Goal: Information Seeking & Learning: Learn about a topic

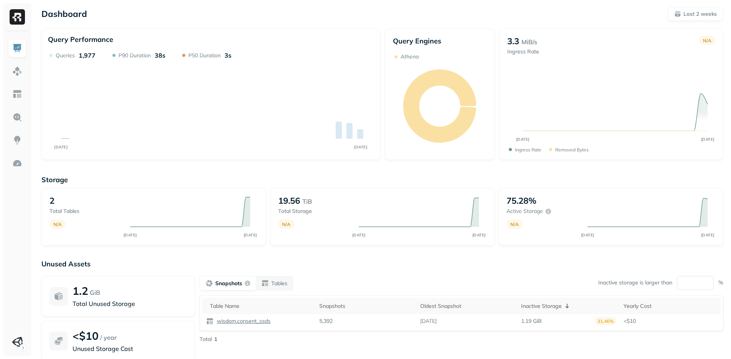
scroll to position [1, 0]
click at [451, 186] on div "Storage 2 Total tables N/A AUG 14 AUG 28 19.56 TiB Total storage N/A AUG 14 AUG…" at bounding box center [382, 209] width 682 height 70
click at [417, 284] on div "Snapshots Tables Inactive storage is larger than ** %" at bounding box center [462, 282] width 524 height 15
click at [394, 278] on div "Snapshots Tables Inactive storage is larger than ** %" at bounding box center [462, 282] width 524 height 15
click at [422, 182] on p "Storage" at bounding box center [382, 178] width 682 height 9
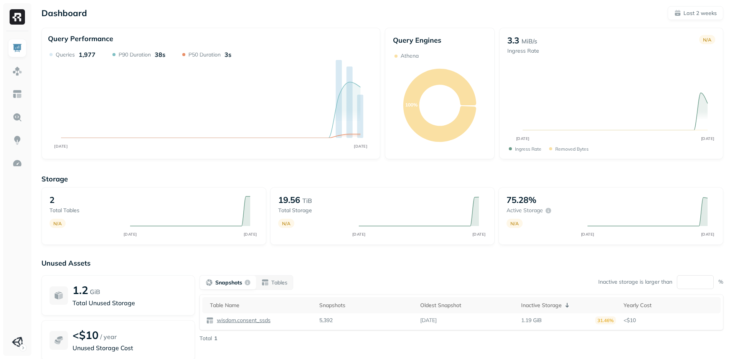
scroll to position [69, 0]
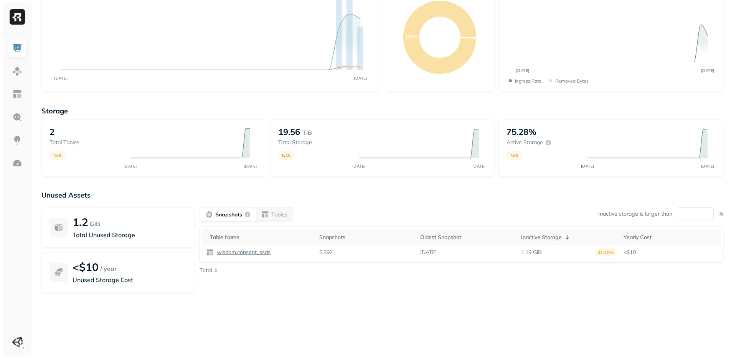
click at [302, 299] on div "Unused Assets 1.2 GiB Total Unused Storage <$10 / year Unused Storage Cost Snap…" at bounding box center [382, 267] width 682 height 154
click at [18, 93] on img at bounding box center [17, 94] width 10 height 10
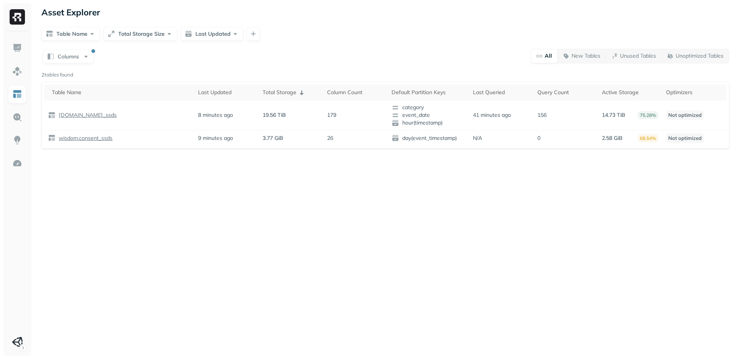
click at [258, 78] on div "2 tables found" at bounding box center [385, 75] width 688 height 8
click at [253, 272] on div "Asset Explorer Table Name Total Storage Size Last Updated Columns All New Table…" at bounding box center [385, 179] width 703 height 359
click at [252, 272] on div "Asset Explorer Table Name Total Storage Size Last Updated Columns All New Table…" at bounding box center [385, 179] width 703 height 359
click at [251, 271] on div "Asset Explorer Table Name Total Storage Size Last Updated Columns All New Table…" at bounding box center [385, 179] width 703 height 359
click at [265, 250] on div "Asset Explorer Table Name Total Storage Size Last Updated Columns All New Table…" at bounding box center [385, 179] width 703 height 359
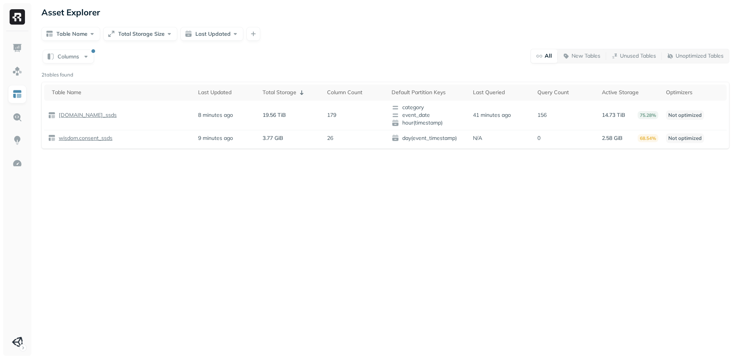
click at [265, 250] on div "Asset Explorer Table Name Total Storage Size Last Updated Columns All New Table…" at bounding box center [385, 179] width 703 height 359
drag, startPoint x: 402, startPoint y: 123, endPoint x: 438, endPoint y: 124, distance: 35.7
click at [438, 124] on span "hour(timestamp)" at bounding box center [429, 123] width 74 height 8
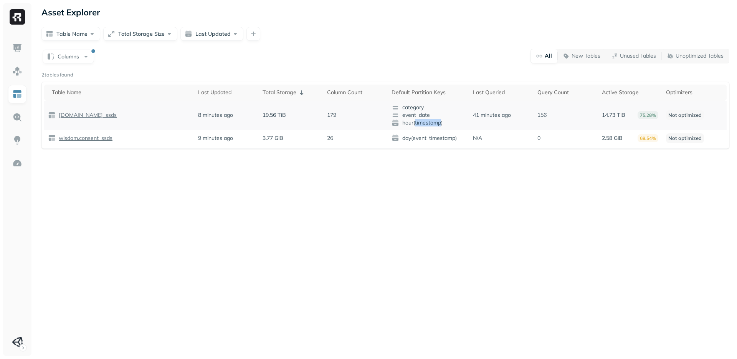
click at [438, 124] on span "hour(timestamp)" at bounding box center [429, 123] width 74 height 8
click at [446, 123] on span "hour(timestamp)" at bounding box center [429, 123] width 74 height 8
drag, startPoint x: 443, startPoint y: 124, endPoint x: 392, endPoint y: 124, distance: 51.4
click at [392, 124] on span "hour(timestamp)" at bounding box center [429, 123] width 74 height 8
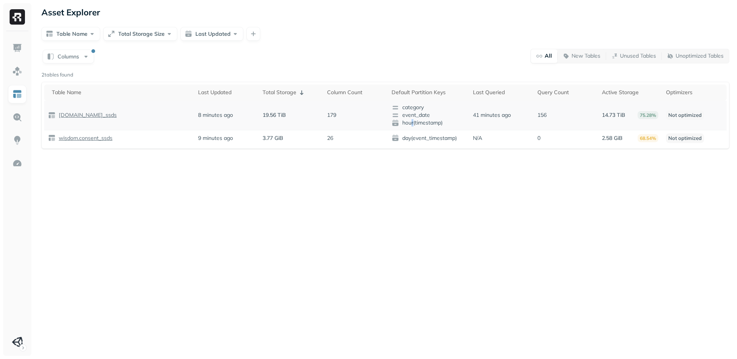
click at [410, 124] on span "hour(timestamp)" at bounding box center [429, 123] width 74 height 8
click at [412, 143] on td "day(event_timestamp)" at bounding box center [428, 138] width 81 height 16
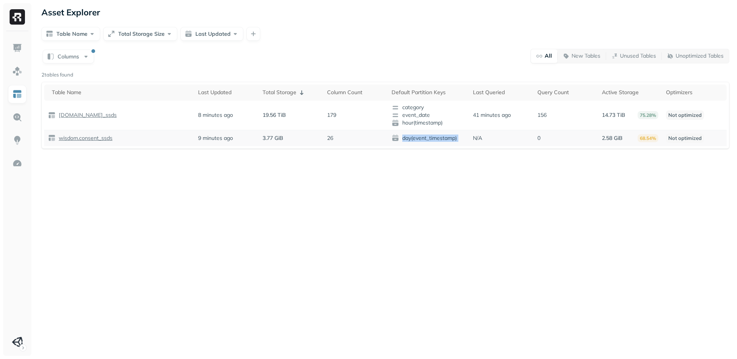
click at [412, 143] on td "day(event_timestamp)" at bounding box center [428, 138] width 81 height 16
drag, startPoint x: 389, startPoint y: 162, endPoint x: 334, endPoint y: 146, distance: 57.5
click at [389, 162] on div "Asset Explorer Table Name Total Storage Size Last Updated Columns All New Table…" at bounding box center [385, 179] width 703 height 359
click at [279, 134] on p "3.77 GiB" at bounding box center [273, 137] width 21 height 7
click at [279, 135] on p "3.77 GiB" at bounding box center [273, 137] width 21 height 7
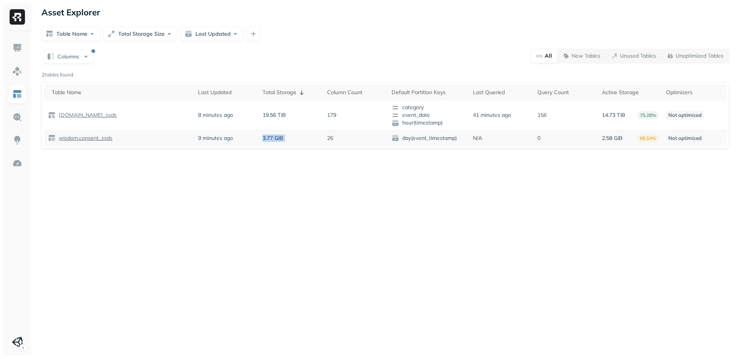
click at [279, 135] on p "3.77 GiB" at bounding box center [273, 137] width 21 height 7
click at [316, 161] on div "Asset Explorer Table Name Total Storage Size Last Updated Columns All New Table…" at bounding box center [385, 179] width 703 height 359
click at [542, 115] on p "156" at bounding box center [565, 114] width 57 height 7
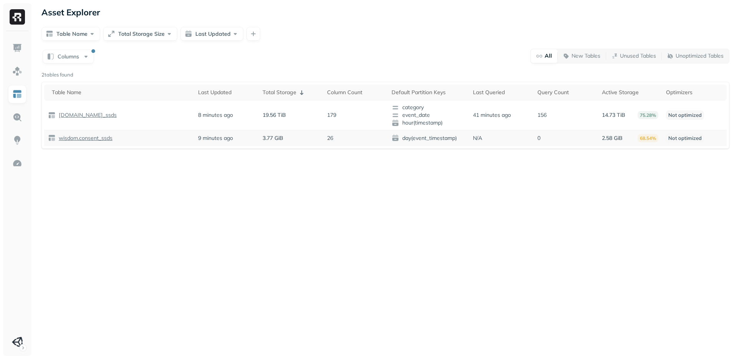
drag, startPoint x: 521, startPoint y: 189, endPoint x: 215, endPoint y: 137, distance: 309.6
click at [520, 189] on div "Asset Explorer Table Name Total Storage Size Last Updated Columns All New Table…" at bounding box center [385, 179] width 703 height 359
click at [91, 115] on p "wisdom.analytics_ssds" at bounding box center [87, 114] width 60 height 7
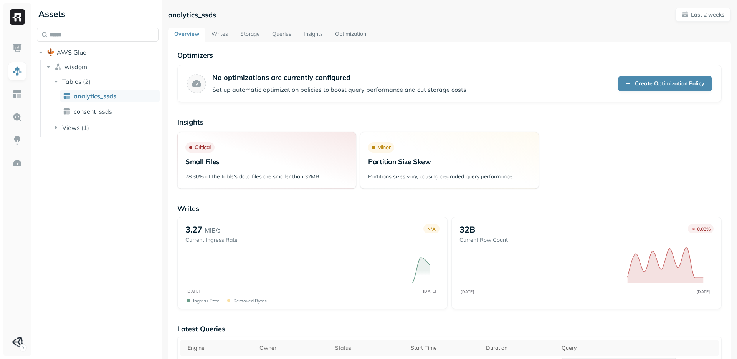
click at [282, 36] on link "Queries" at bounding box center [281, 35] width 31 height 14
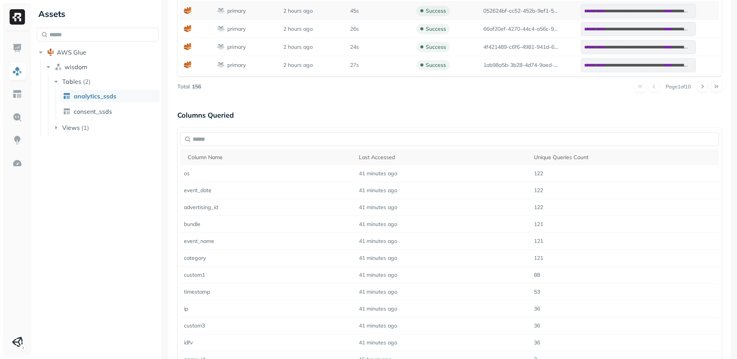
scroll to position [663, 0]
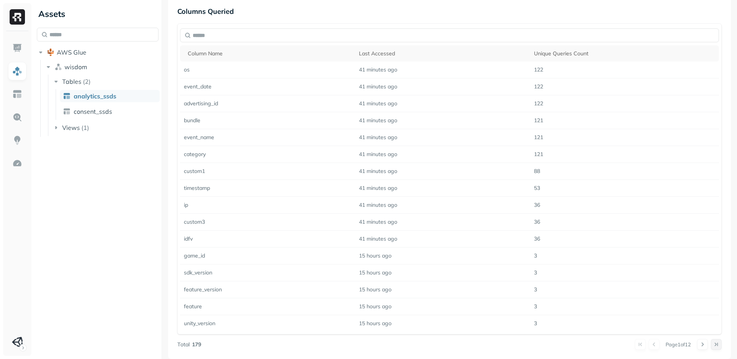
click at [711, 342] on button at bounding box center [716, 344] width 11 height 11
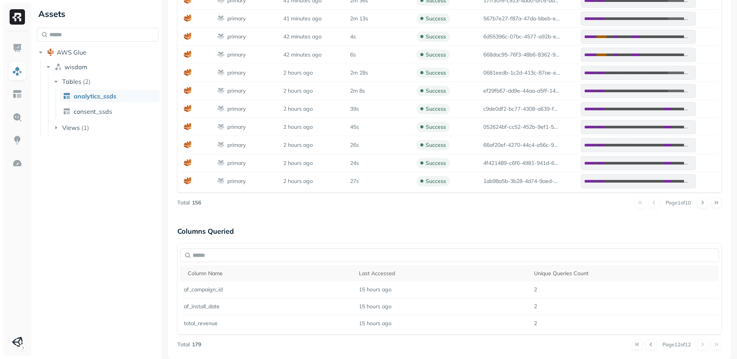
scroll to position [443, 0]
click at [649, 345] on div "Page 12 of 12" at bounding box center [461, 344] width 521 height 11
click at [646, 345] on button at bounding box center [651, 344] width 11 height 11
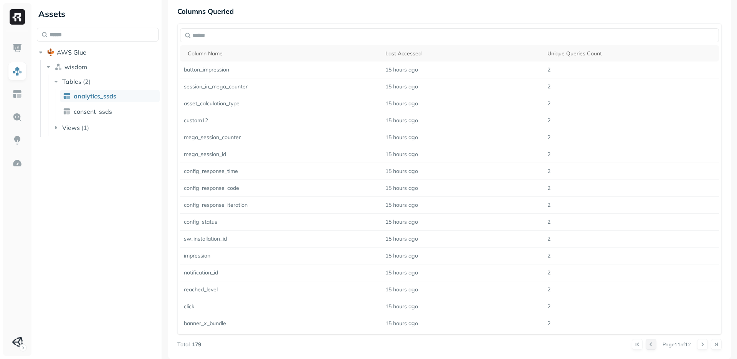
click at [646, 345] on button at bounding box center [651, 344] width 11 height 11
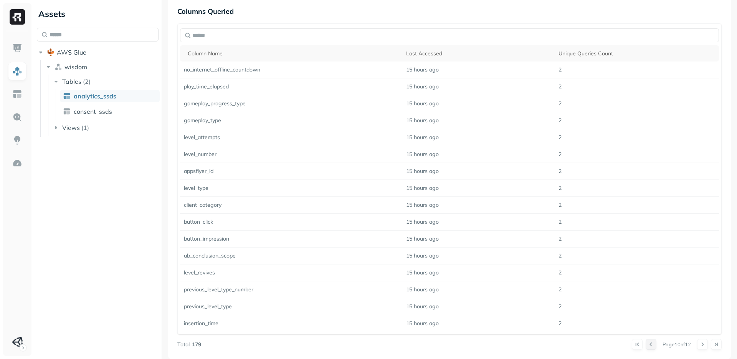
click at [646, 345] on button at bounding box center [651, 344] width 11 height 11
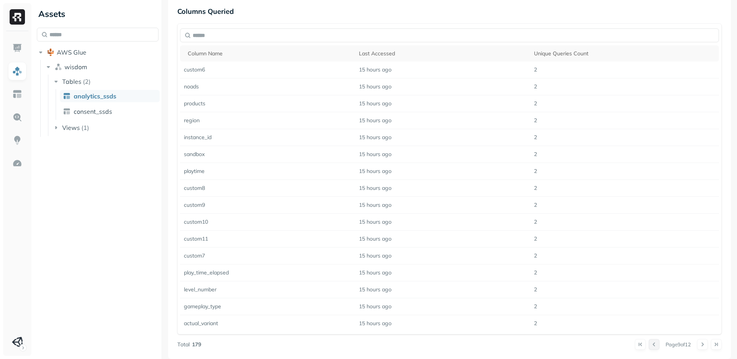
click at [649, 345] on button at bounding box center [654, 344] width 11 height 11
click at [635, 345] on button at bounding box center [640, 344] width 11 height 11
click at [635, 345] on div at bounding box center [647, 344] width 25 height 11
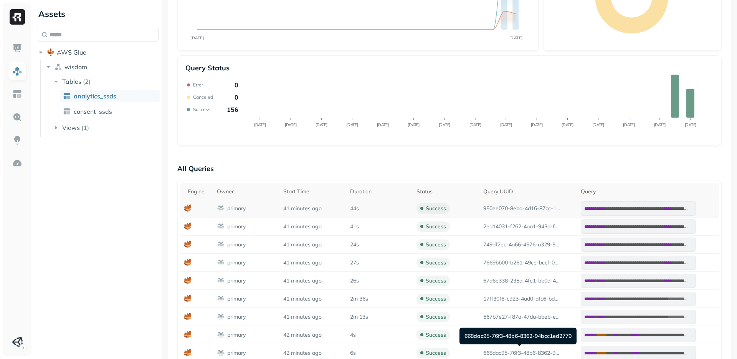
scroll to position [0, 0]
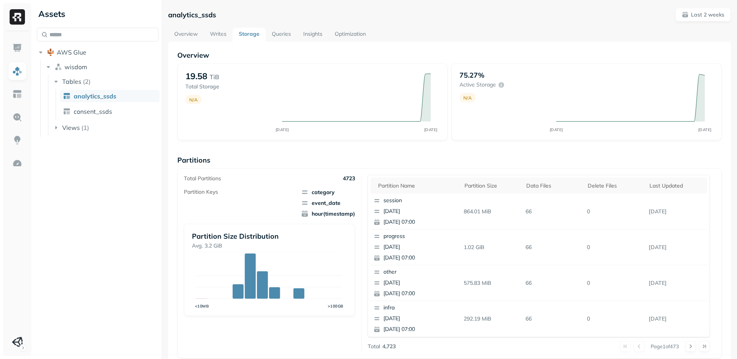
click at [65, 205] on div "Assets AWS Glue wisdom Tables ( 2 ) analytics_ssds consent_ssds Views ( 1 )" at bounding box center [98, 179] width 128 height 359
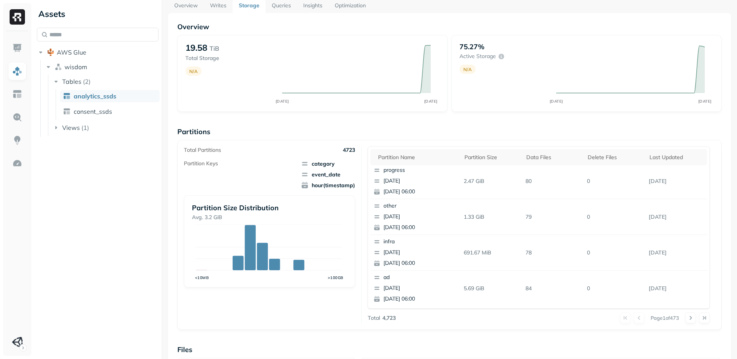
scroll to position [82, 0]
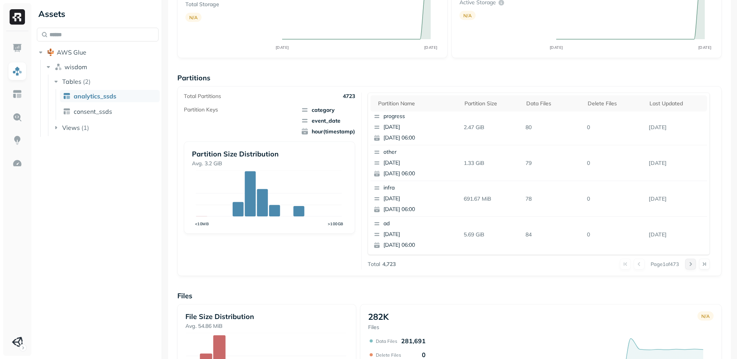
click at [687, 263] on button at bounding box center [690, 263] width 11 height 11
click at [686, 263] on button at bounding box center [690, 263] width 11 height 11
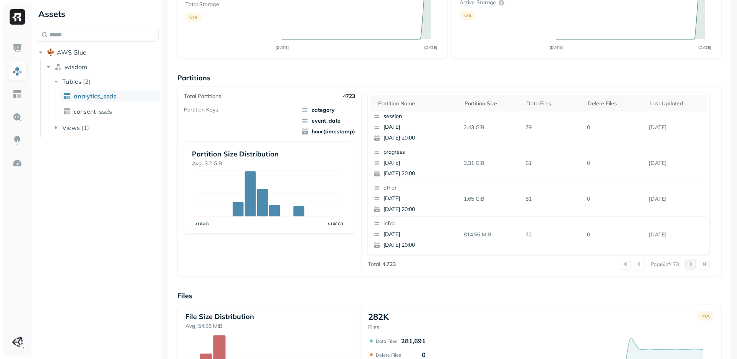
click at [686, 263] on button at bounding box center [690, 263] width 11 height 11
click at [686, 263] on div at bounding box center [697, 263] width 25 height 11
click at [686, 263] on button at bounding box center [690, 263] width 11 height 11
click at [686, 263] on div at bounding box center [697, 263] width 25 height 11
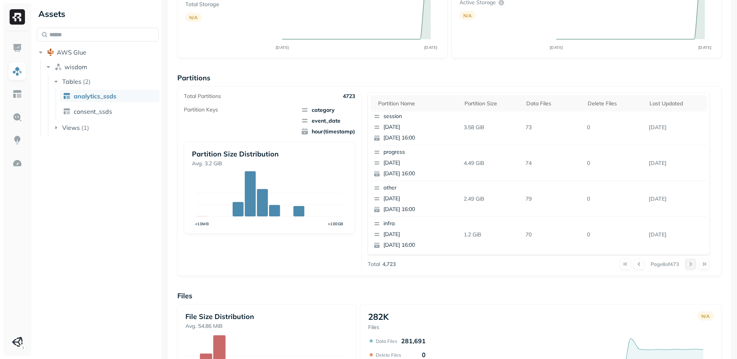
click at [686, 263] on button at bounding box center [690, 263] width 11 height 11
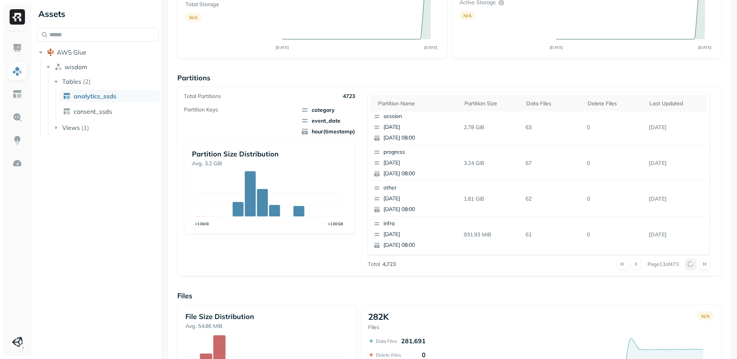
click at [686, 263] on div at bounding box center [697, 263] width 25 height 11
click at [686, 263] on button at bounding box center [690, 263] width 11 height 11
click at [686, 263] on div at bounding box center [697, 263] width 25 height 11
click at [686, 263] on button at bounding box center [690, 263] width 11 height 11
click at [686, 263] on div at bounding box center [697, 263] width 25 height 11
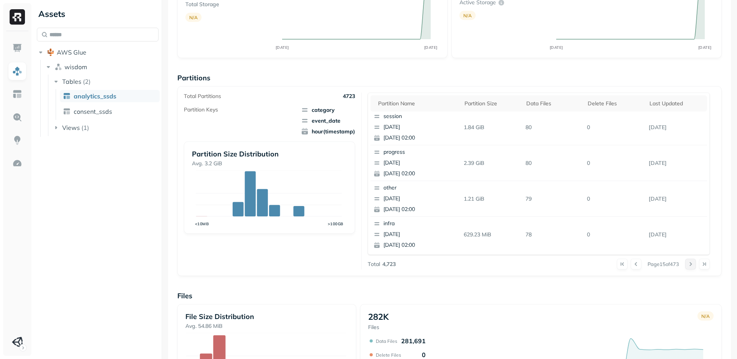
click at [686, 263] on button at bounding box center [690, 263] width 11 height 11
click at [686, 263] on div at bounding box center [697, 263] width 25 height 11
click at [686, 263] on button at bounding box center [690, 263] width 11 height 11
click at [686, 263] on div at bounding box center [697, 263] width 25 height 11
click at [686, 263] on button at bounding box center [690, 263] width 11 height 11
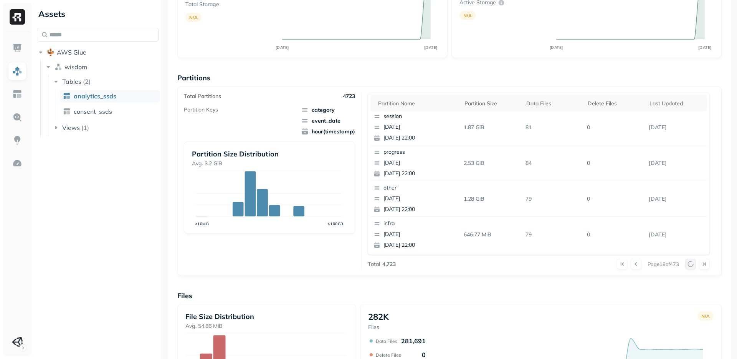
click at [686, 263] on div at bounding box center [697, 263] width 25 height 11
click at [686, 263] on button at bounding box center [690, 263] width 11 height 11
click at [686, 263] on div at bounding box center [697, 263] width 25 height 11
click at [686, 263] on button at bounding box center [690, 263] width 11 height 11
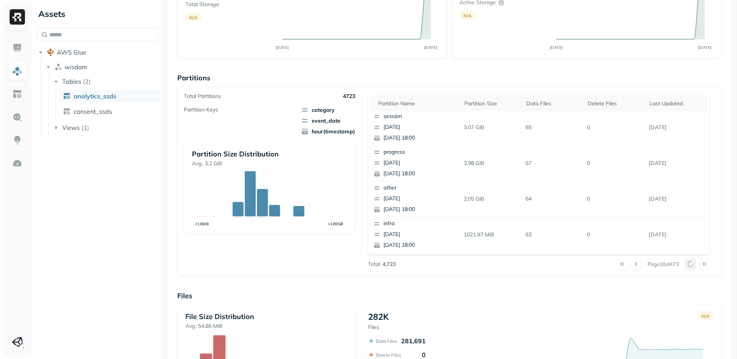
click at [686, 263] on div at bounding box center [697, 263] width 25 height 11
click at [686, 263] on button at bounding box center [690, 263] width 11 height 11
click at [686, 263] on div at bounding box center [697, 263] width 25 height 11
click at [686, 263] on button at bounding box center [690, 263] width 11 height 11
click at [370, 283] on div "Overview 19.58 TiB Total Storage N/A AUG 14 AUG 28 75.27% Active storage N/A AU…" at bounding box center [449, 232] width 544 height 527
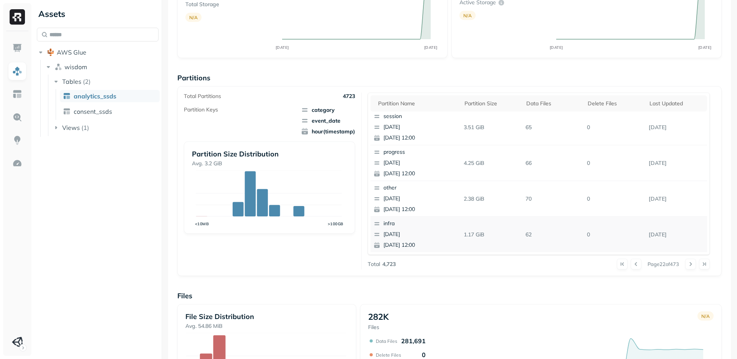
scroll to position [207, 0]
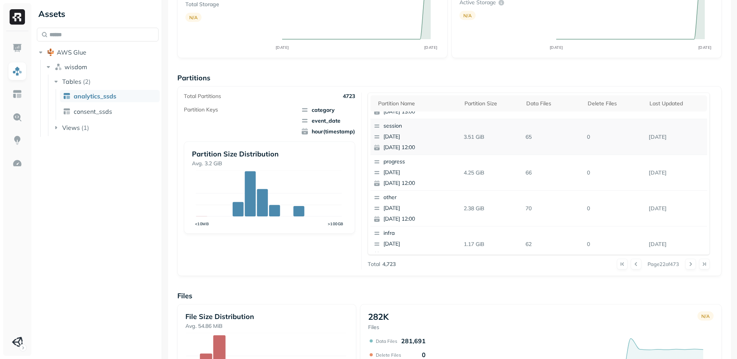
click at [377, 126] on icon "button" at bounding box center [377, 126] width 7 height 8
click at [386, 166] on p "category :" at bounding box center [390, 166] width 27 height 9
drag, startPoint x: 386, startPoint y: 166, endPoint x: 379, endPoint y: 167, distance: 7.0
click at [379, 167] on p "category :" at bounding box center [390, 166] width 27 height 9
click at [382, 178] on p "event_date :" at bounding box center [394, 176] width 35 height 9
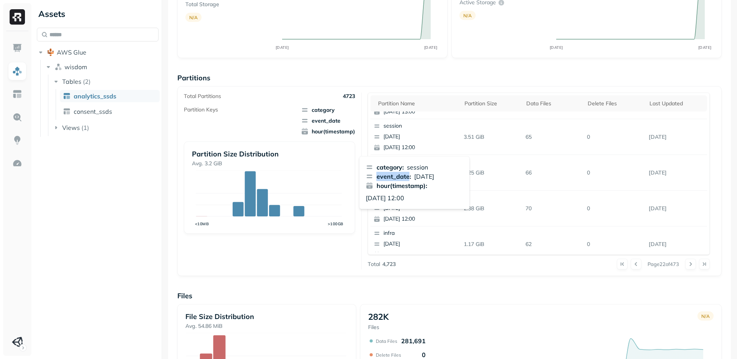
click at [382, 178] on p "event_date :" at bounding box center [394, 176] width 35 height 9
click at [382, 186] on p "hour(timestamp) :" at bounding box center [402, 185] width 51 height 9
drag, startPoint x: 382, startPoint y: 186, endPoint x: 453, endPoint y: 189, distance: 71.9
click at [453, 189] on div "hour(timestamp) : 2025-08-26 12:00" at bounding box center [415, 191] width 98 height 21
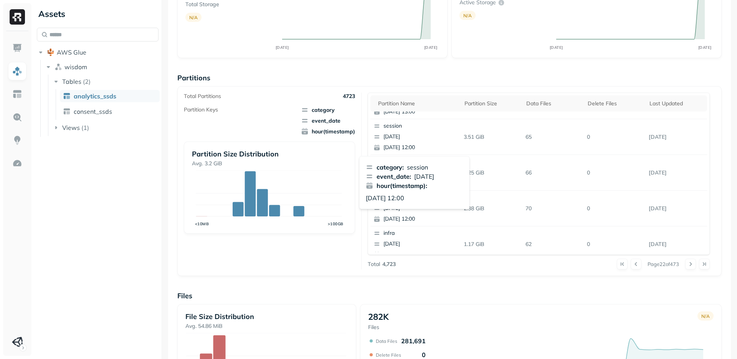
click at [453, 189] on div "hour(timestamp) : 2025-08-26 12:00" at bounding box center [415, 191] width 98 height 21
click at [446, 198] on div "hour(timestamp) : 2025-08-26 12:00" at bounding box center [415, 191] width 98 height 21
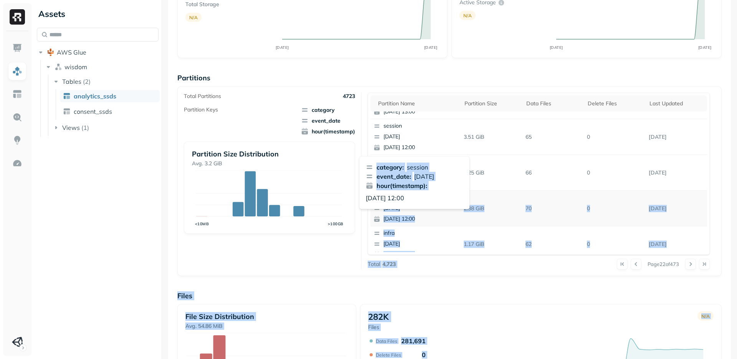
drag, startPoint x: 446, startPoint y: 198, endPoint x: 443, endPoint y: 209, distance: 10.9
click at [443, 209] on body "Assets AWS Glue wisdom Tables ( 2 ) analytics_ssds consent_ssds Views ( 1 ) ana…" at bounding box center [368, 179] width 737 height 359
click at [443, 209] on p "2025-08-26" at bounding box center [421, 208] width 74 height 8
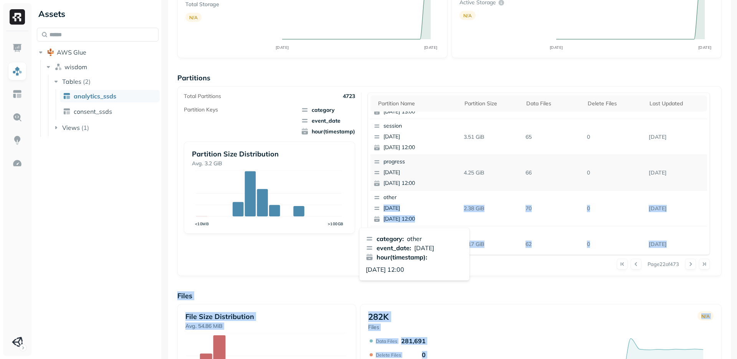
click at [384, 176] on p "2025-08-26" at bounding box center [421, 173] width 74 height 8
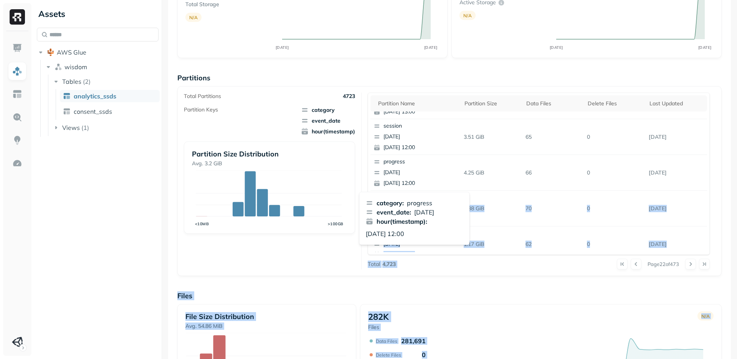
drag, startPoint x: 360, startPoint y: 232, endPoint x: 423, endPoint y: 233, distance: 62.2
click at [423, 233] on div "category : progress event_date : 2025-08-26 hour(timestamp) : 2025-08-26 12:00" at bounding box center [414, 218] width 111 height 53
click at [423, 233] on div "hour(timestamp) : 2025-08-26 12:00" at bounding box center [415, 227] width 98 height 21
drag, startPoint x: 423, startPoint y: 233, endPoint x: 370, endPoint y: 233, distance: 52.2
click at [370, 233] on div "hour(timestamp) : 2025-08-26 12:00" at bounding box center [415, 227] width 98 height 21
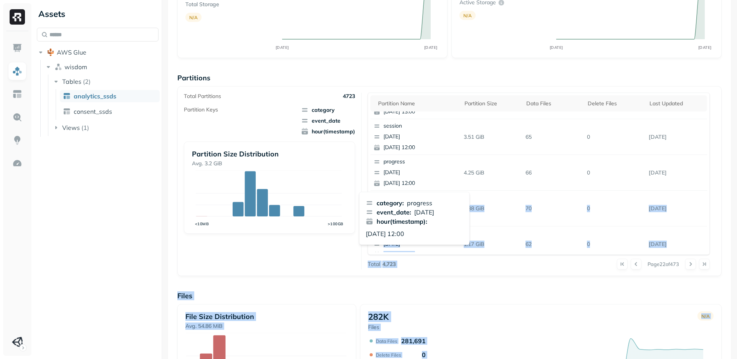
click at [370, 233] on p "2025-08-26 12:00" at bounding box center [385, 233] width 38 height 9
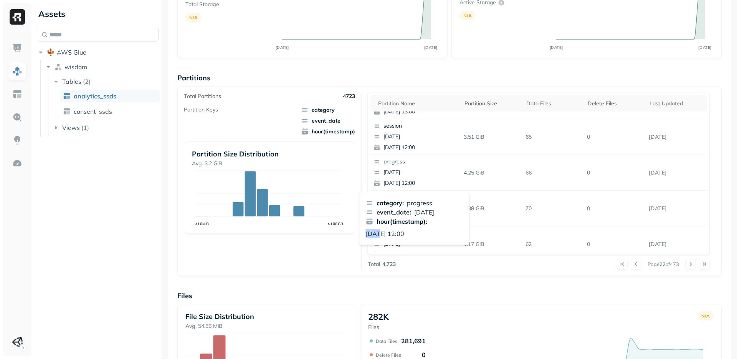
click at [370, 233] on p "2025-08-26 12:00" at bounding box center [385, 233] width 38 height 9
drag, startPoint x: 369, startPoint y: 233, endPoint x: 424, endPoint y: 235, distance: 54.6
click at [424, 235] on div "hour(timestamp) : 2025-08-26 12:00" at bounding box center [415, 227] width 98 height 21
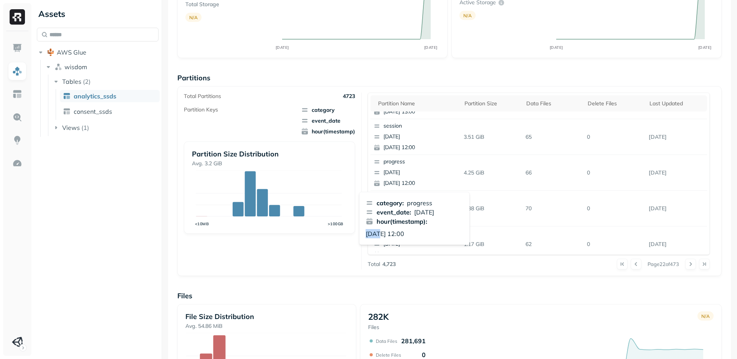
click at [424, 235] on div "hour(timestamp) : 2025-08-26 12:00" at bounding box center [415, 227] width 98 height 21
drag, startPoint x: 424, startPoint y: 235, endPoint x: 365, endPoint y: 201, distance: 68.5
click at [365, 201] on div "category : progress event_date : 2025-08-26 hour(timestamp) : 2025-08-26 12:00" at bounding box center [414, 218] width 111 height 53
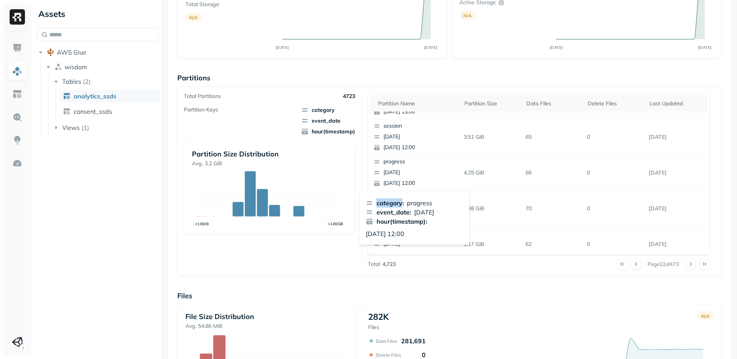
click at [365, 201] on div "category : progress event_date : 2025-08-26 hour(timestamp) : 2025-08-26 12:00" at bounding box center [414, 218] width 111 height 53
drag, startPoint x: 365, startPoint y: 201, endPoint x: 392, endPoint y: 238, distance: 46.2
click at [392, 238] on div "category : progress event_date : 2025-08-26 hour(timestamp) : 2025-08-26 12:00" at bounding box center [414, 218] width 111 height 53
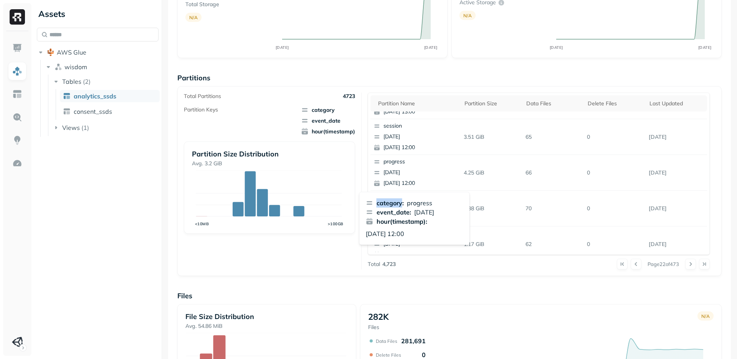
drag, startPoint x: 392, startPoint y: 238, endPoint x: 382, endPoint y: 202, distance: 37.9
click at [382, 202] on div "category : progress event_date : 2025-08-26 hour(timestamp) : 2025-08-26 12:00" at bounding box center [414, 218] width 111 height 53
click at [382, 202] on p "category :" at bounding box center [390, 202] width 27 height 9
drag, startPoint x: 382, startPoint y: 202, endPoint x: 386, endPoint y: 231, distance: 29.5
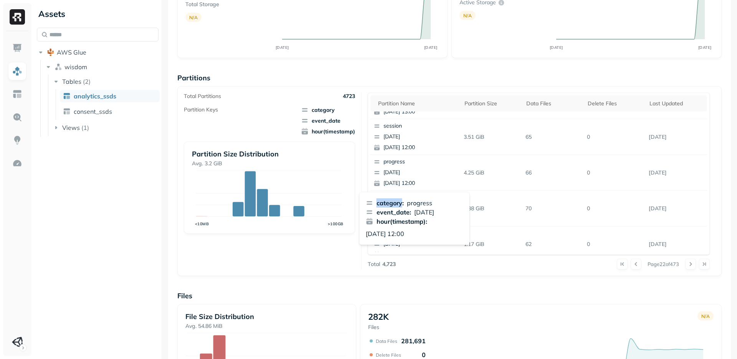
click at [386, 231] on div "category : progress event_date : 2025-08-26 hour(timestamp) : 2025-08-26 12:00" at bounding box center [414, 218] width 111 height 53
click at [386, 231] on p "2025-08-26 12:00" at bounding box center [385, 233] width 38 height 9
drag, startPoint x: 386, startPoint y: 231, endPoint x: 387, endPoint y: 203, distance: 27.7
click at [387, 203] on div "category : progress event_date : 2025-08-26 hour(timestamp) : 2025-08-26 12:00" at bounding box center [414, 218] width 111 height 53
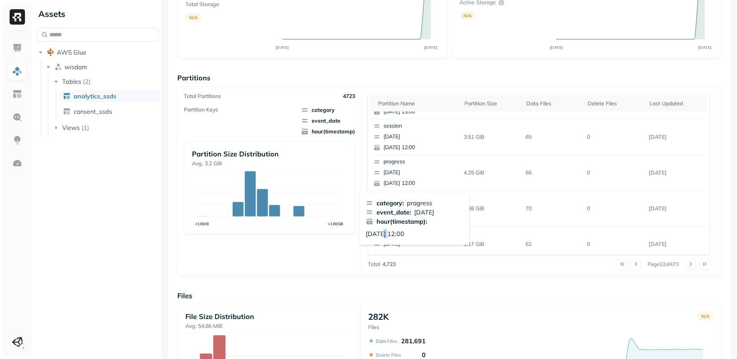
click at [387, 203] on p "category :" at bounding box center [390, 202] width 27 height 9
click at [551, 289] on div "Overview 19.58 TiB Total Storage N/A AUG 14 AUG 28 75.27% Active storage N/A AU…" at bounding box center [449, 232] width 544 height 527
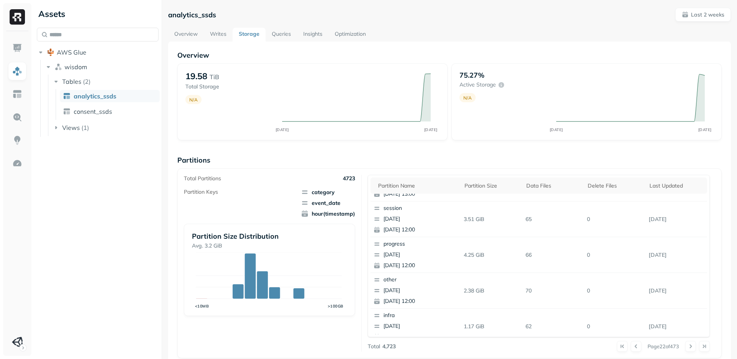
click at [296, 151] on div "Overview 19.58 TiB Total Storage N/A AUG 14 AUG 28 75.27% Active storage N/A AU…" at bounding box center [449, 314] width 544 height 527
click at [295, 158] on p "Partitions" at bounding box center [449, 159] width 544 height 9
click at [223, 21] on div "analytics_ssds Last 2 weeks" at bounding box center [449, 15] width 563 height 14
click at [219, 35] on link "Writes" at bounding box center [218, 35] width 29 height 14
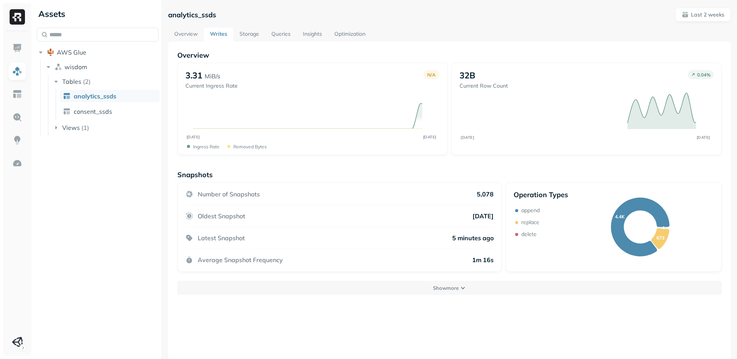
click at [390, 318] on div "Overview 3.31 MiB/s Current Ingress Rate N/A AUG 14 AUG 28 Ingress Rate Removed…" at bounding box center [449, 220] width 563 height 359
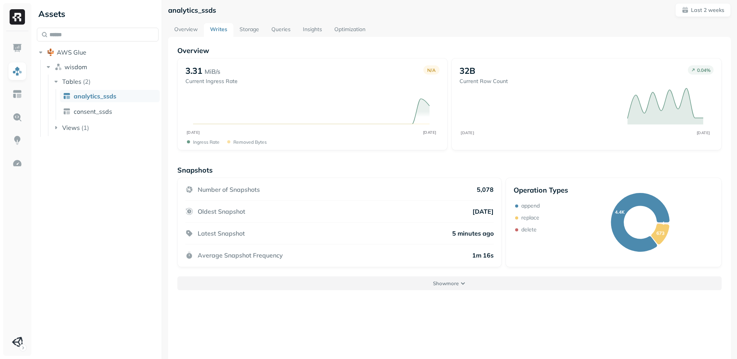
click at [409, 289] on button "Show more" at bounding box center [449, 283] width 544 height 14
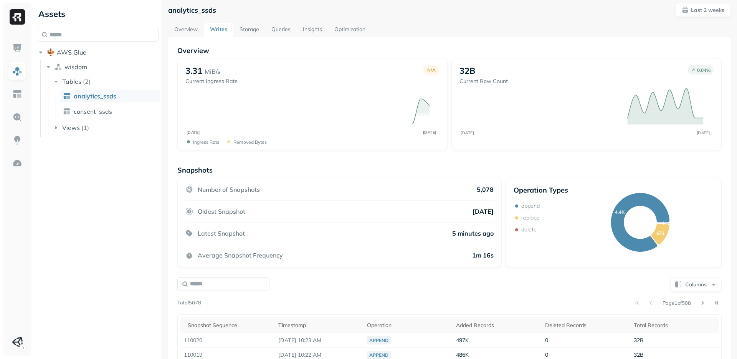
scroll to position [155, 0]
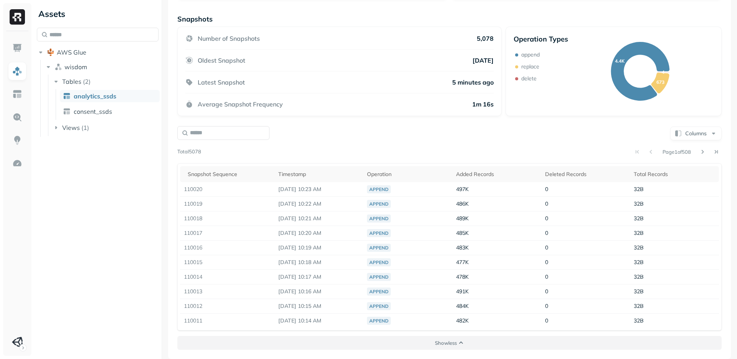
click at [444, 341] on p "Show less" at bounding box center [446, 342] width 22 height 7
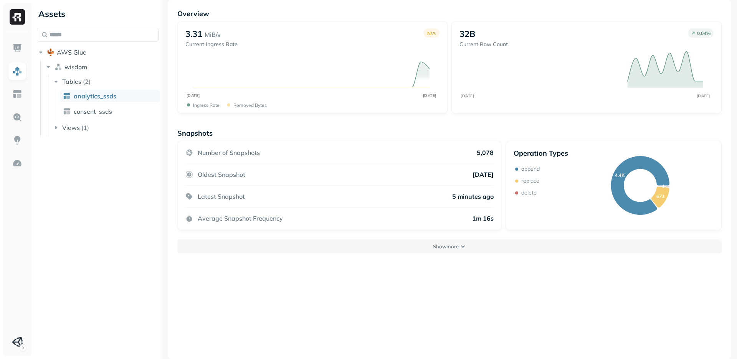
click at [210, 200] on div "Latest Snapshot 5 minutes ago" at bounding box center [339, 196] width 308 height 22
drag, startPoint x: 210, startPoint y: 200, endPoint x: 419, endPoint y: 207, distance: 209.3
click at [419, 207] on div "Latest Snapshot 5 minutes ago" at bounding box center [339, 196] width 308 height 22
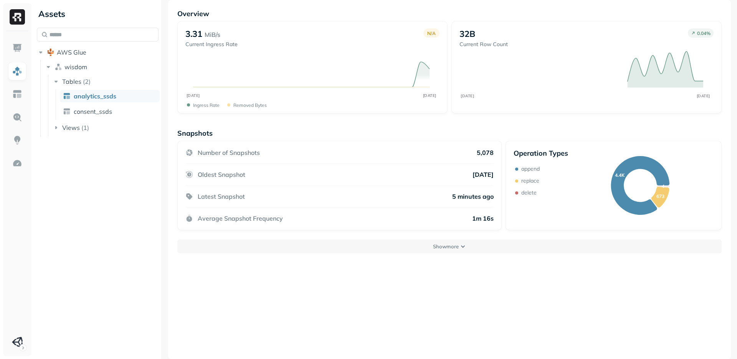
click at [473, 176] on p "4 days ago" at bounding box center [483, 174] width 21 height 8
drag, startPoint x: 466, startPoint y: 176, endPoint x: 261, endPoint y: 158, distance: 206.2
click at [261, 158] on div "Number of Snapshots 5,078 Oldest Snapshot 4 days ago Latest Snapshot 5 minutes …" at bounding box center [339, 185] width 324 height 89
click at [261, 158] on div "Number of Snapshots 5,078" at bounding box center [339, 156] width 308 height 15
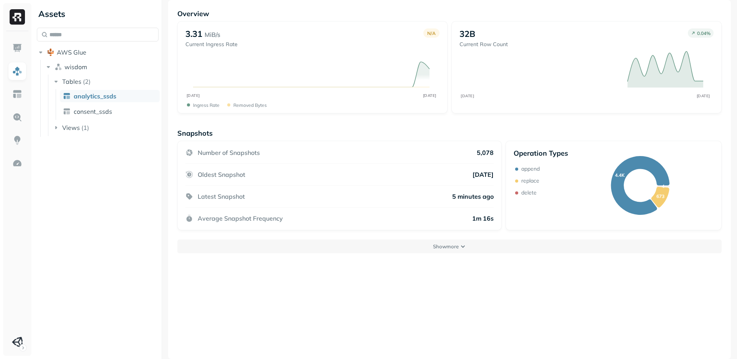
click at [261, 158] on div "Number of Snapshots 5,078" at bounding box center [339, 156] width 308 height 15
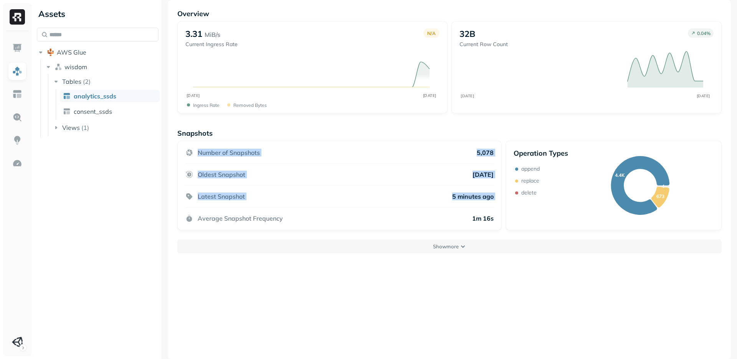
drag, startPoint x: 261, startPoint y: 158, endPoint x: 428, endPoint y: 190, distance: 170.1
click at [428, 190] on div "Number of Snapshots 5,078 Oldest Snapshot 4 days ago Latest Snapshot 5 minutes …" at bounding box center [339, 185] width 324 height 89
click at [428, 190] on div "Latest Snapshot 5 minutes ago" at bounding box center [339, 196] width 308 height 22
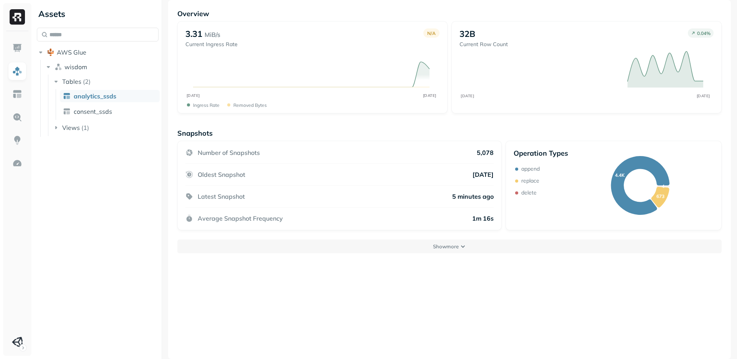
click at [532, 166] on p "append" at bounding box center [530, 168] width 18 height 7
drag, startPoint x: 532, startPoint y: 166, endPoint x: 531, endPoint y: 198, distance: 32.3
click at [531, 198] on div "Operation Types append replace delete" at bounding box center [541, 185] width 55 height 73
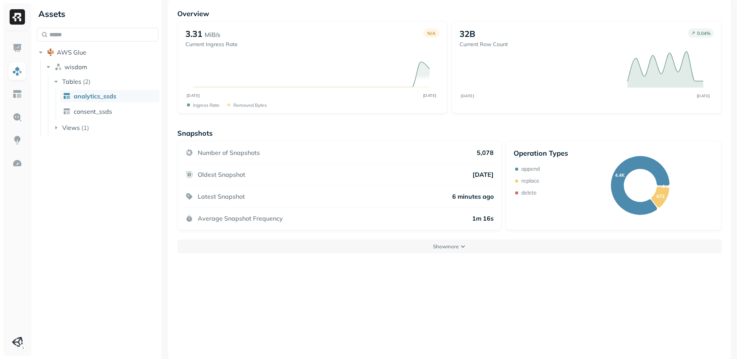
click at [467, 285] on div "Overview 3.31 MiB/s Current Ingress Rate N/A AUG 14 AUG 28 Ingress Rate Removed…" at bounding box center [449, 179] width 563 height 359
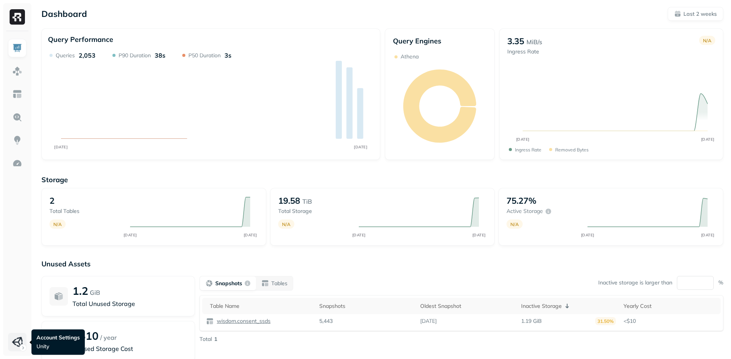
click at [21, 338] on html "Dashboard Last 2 weeks Query Performance AUG [DATE] Queries 2,053 P90 Duration …" at bounding box center [365, 213] width 731 height 427
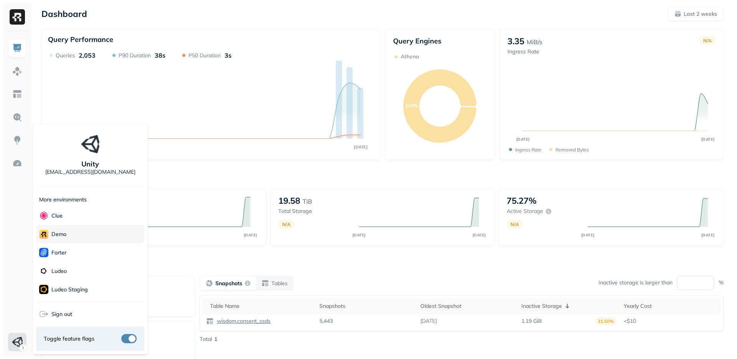
click at [65, 230] on p "demo" at bounding box center [58, 233] width 15 height 7
